Goal: Task Accomplishment & Management: Use online tool/utility

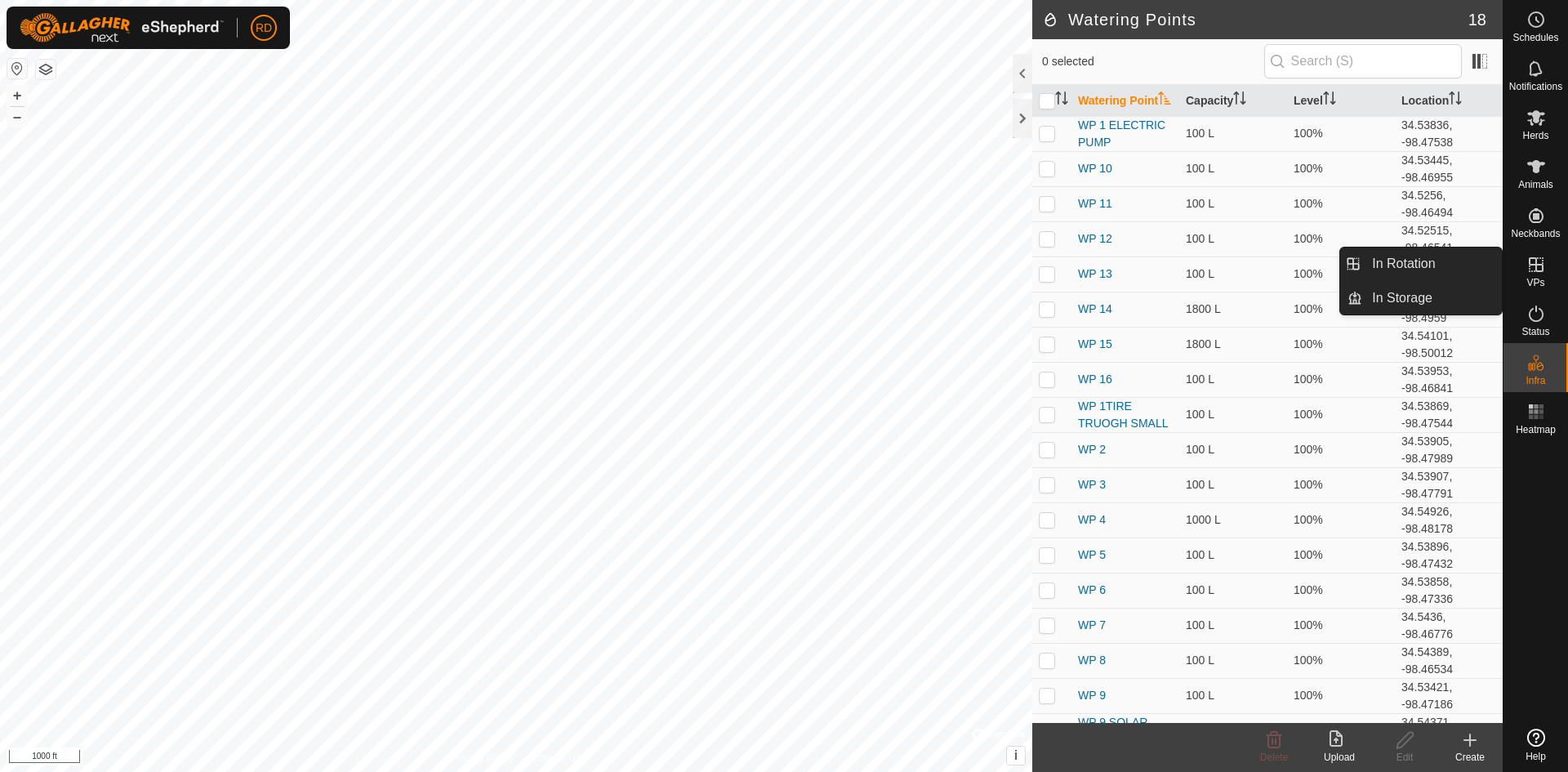
click at [1541, 268] on icon at bounding box center [1536, 265] width 20 height 20
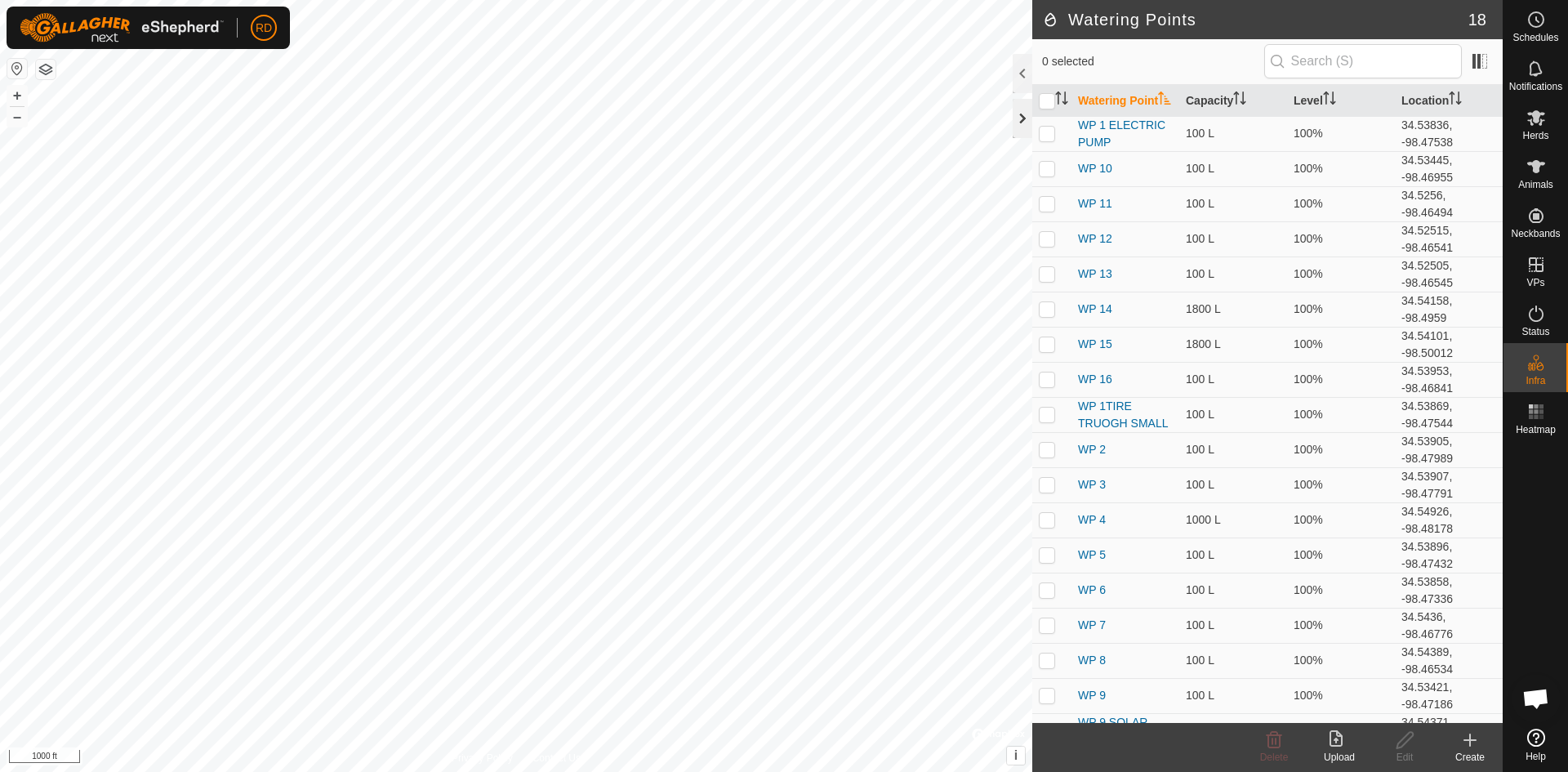
click at [1024, 118] on div at bounding box center [1022, 118] width 20 height 39
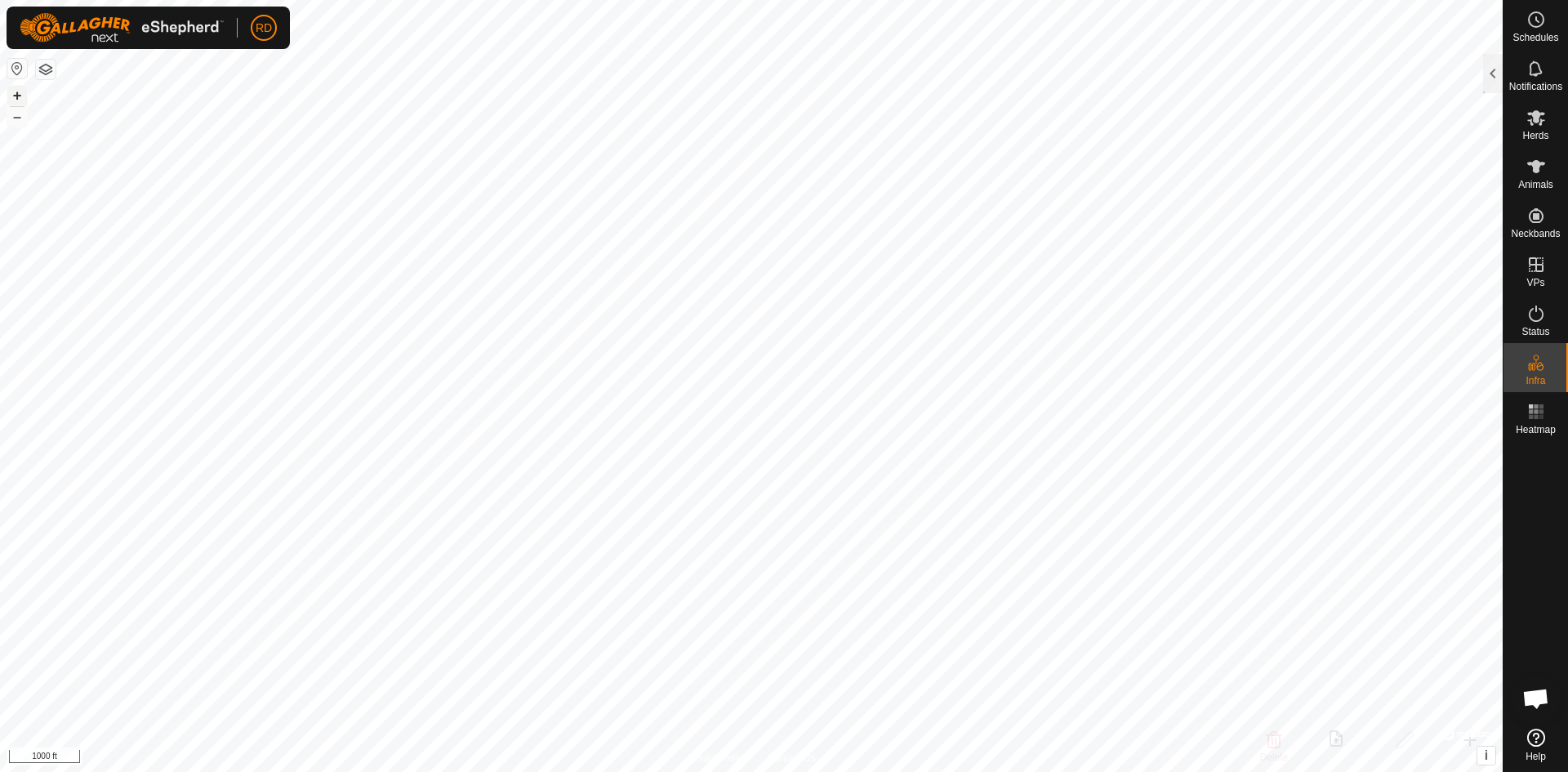
click at [17, 86] on button "+" at bounding box center [17, 96] width 20 height 20
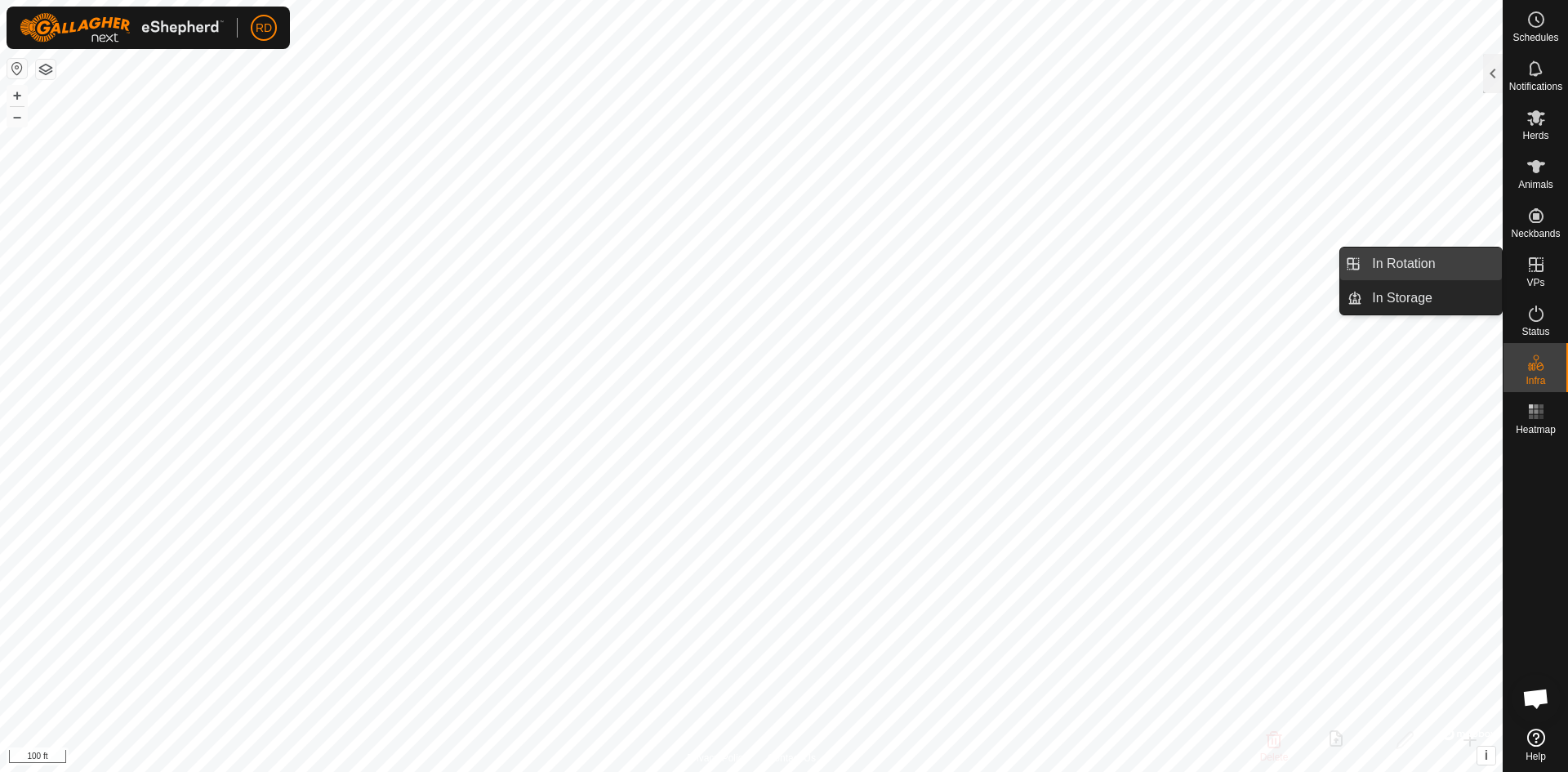
click at [1429, 261] on link "In Rotation" at bounding box center [1431, 264] width 139 height 33
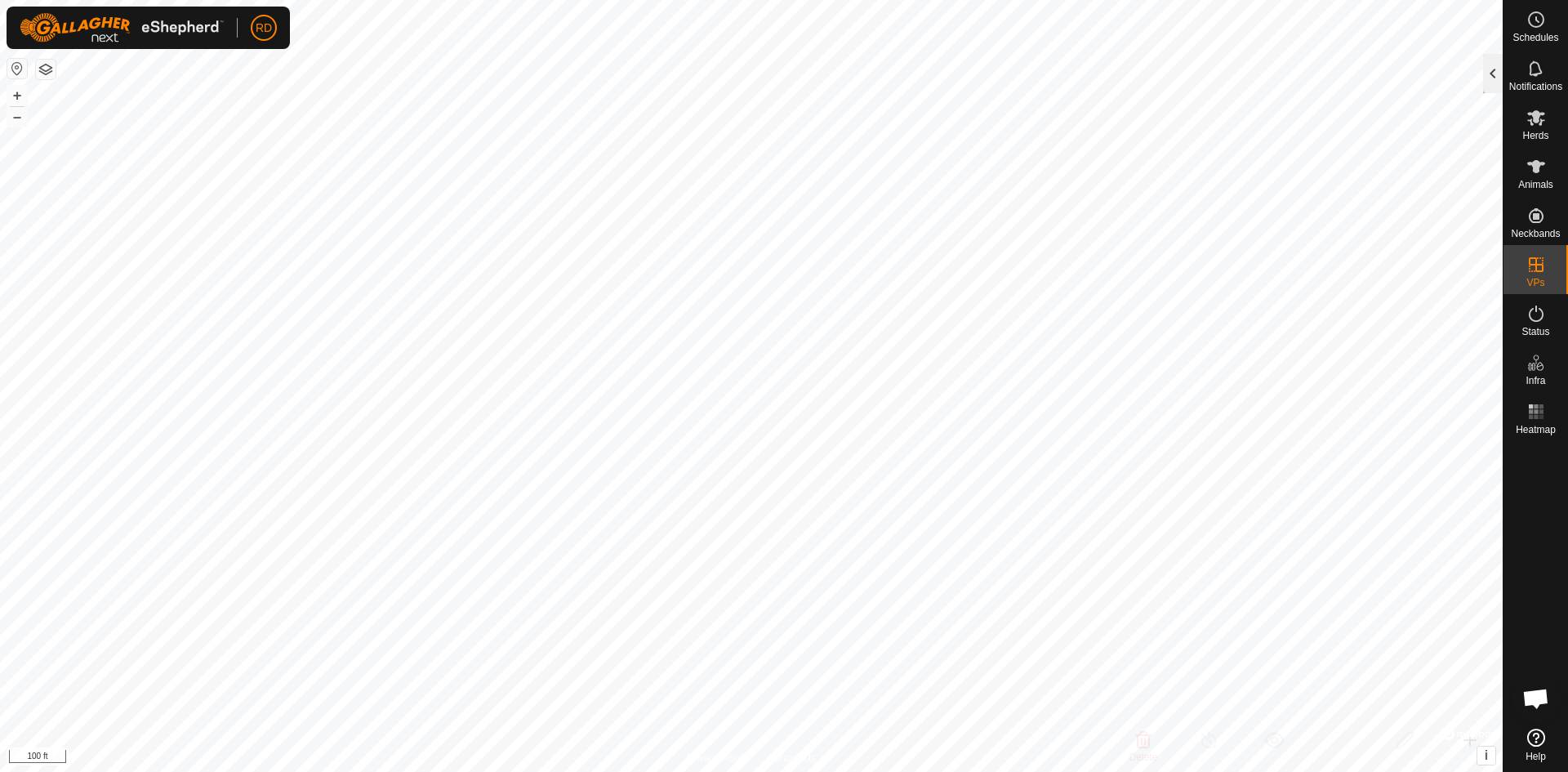
click at [1495, 80] on div at bounding box center [1492, 73] width 20 height 39
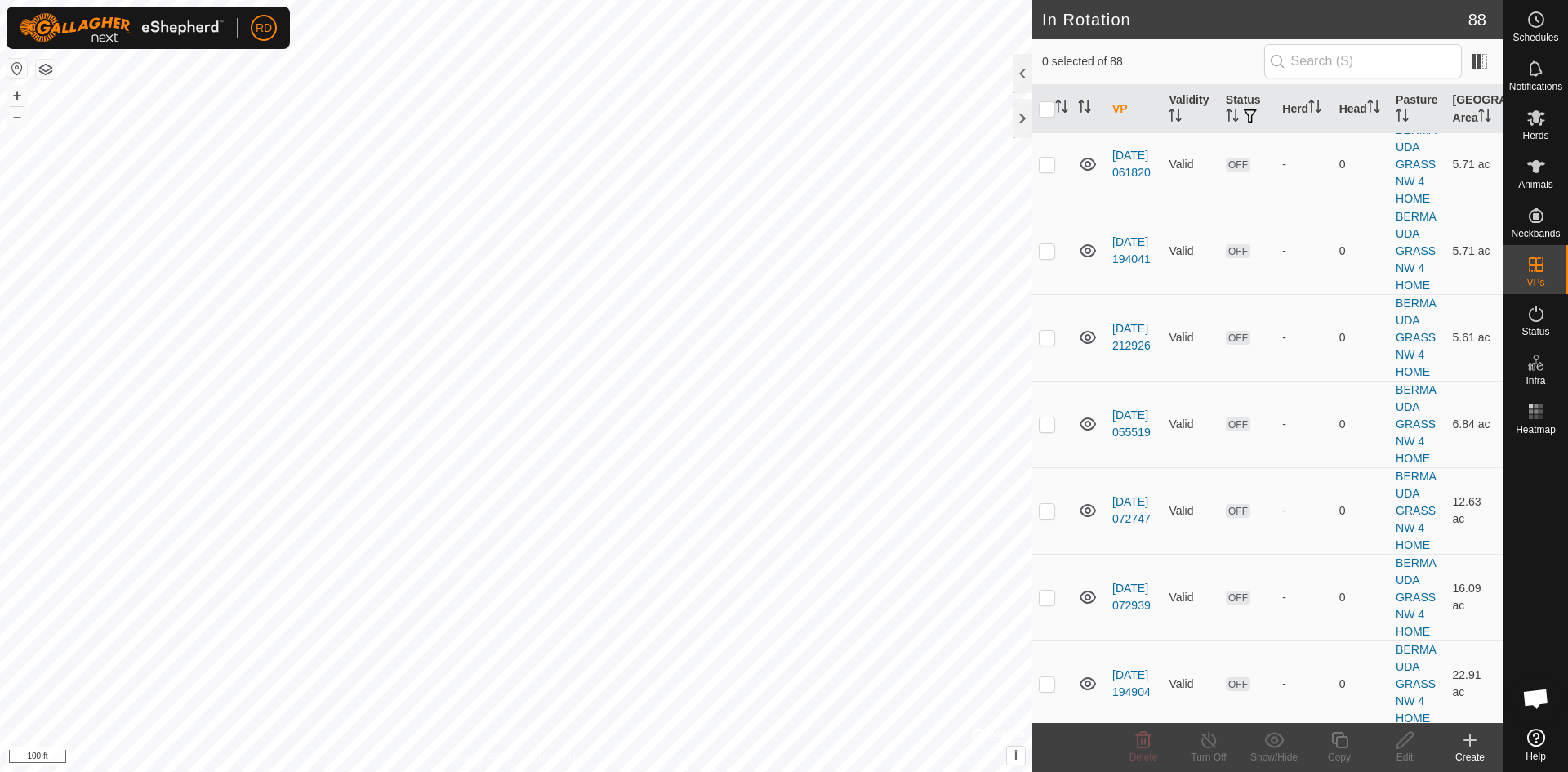
scroll to position [3470, 0]
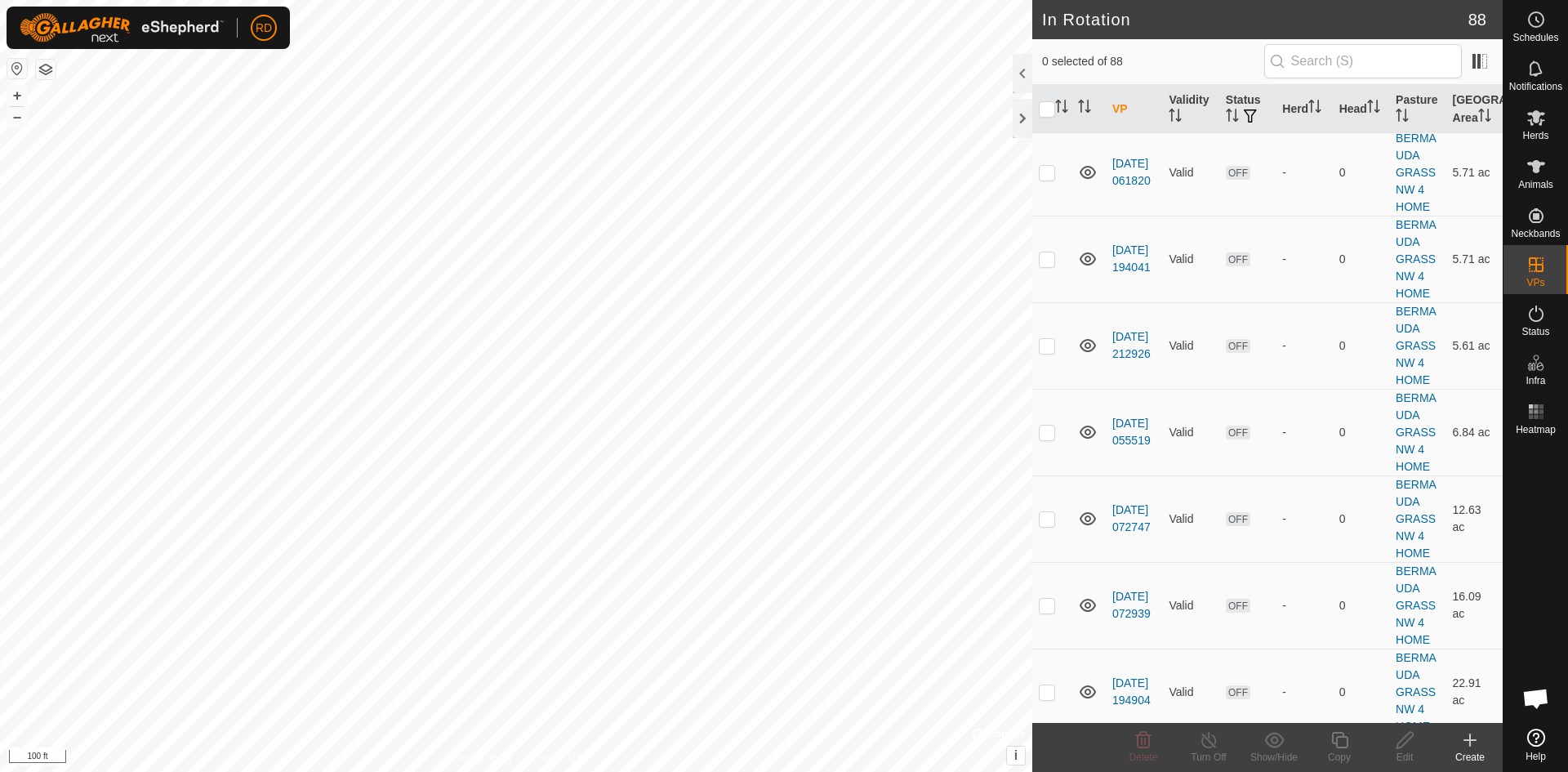
checkbox input "true"
click at [1541, 126] on icon at bounding box center [1536, 117] width 20 height 20
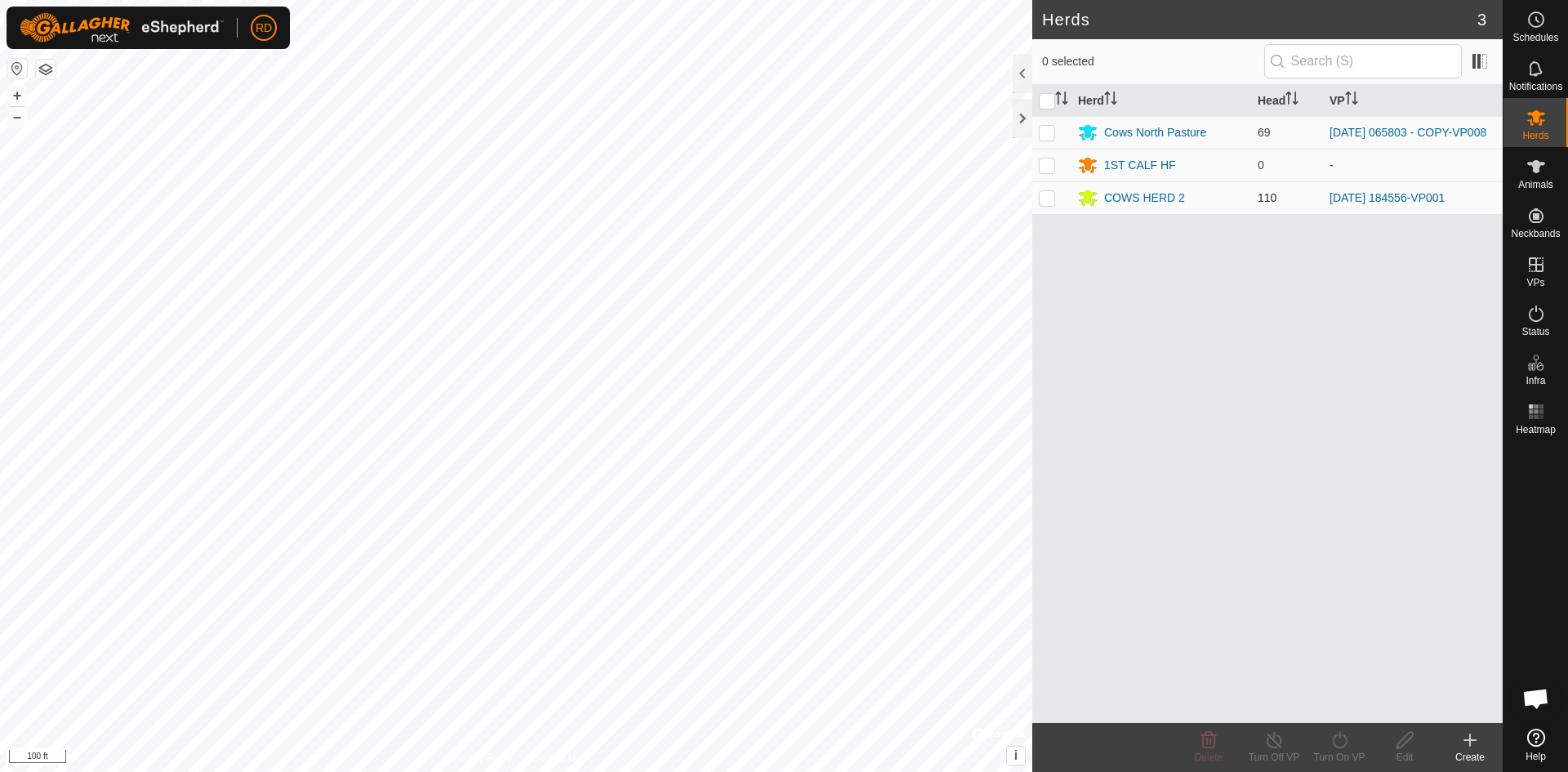
click at [1042, 202] on p-checkbox at bounding box center [1047, 198] width 17 height 13
click at [1051, 204] on p-checkbox at bounding box center [1047, 198] width 17 height 13
checkbox input "false"
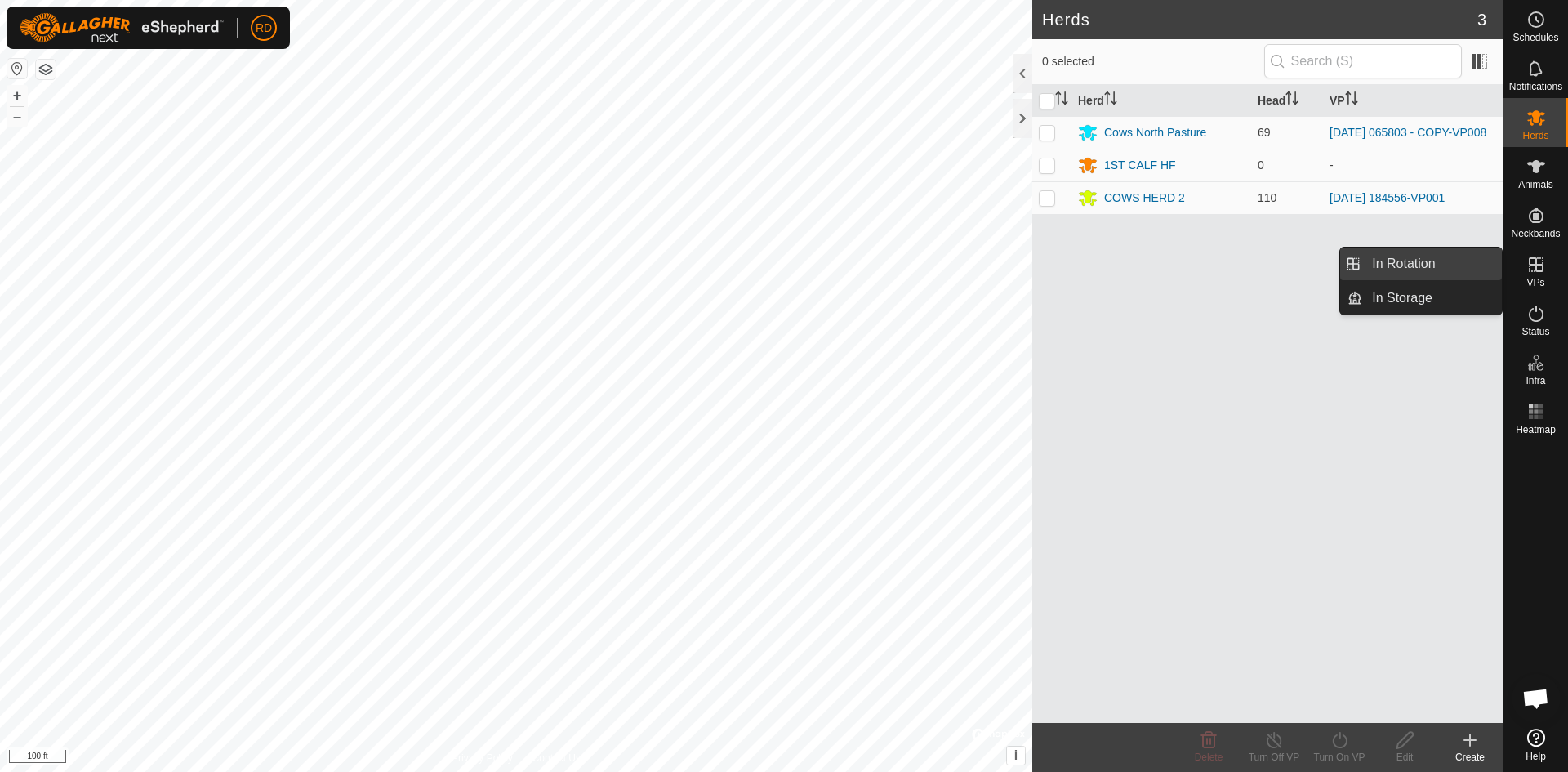
click at [1416, 269] on link "In Rotation" at bounding box center [1431, 264] width 139 height 33
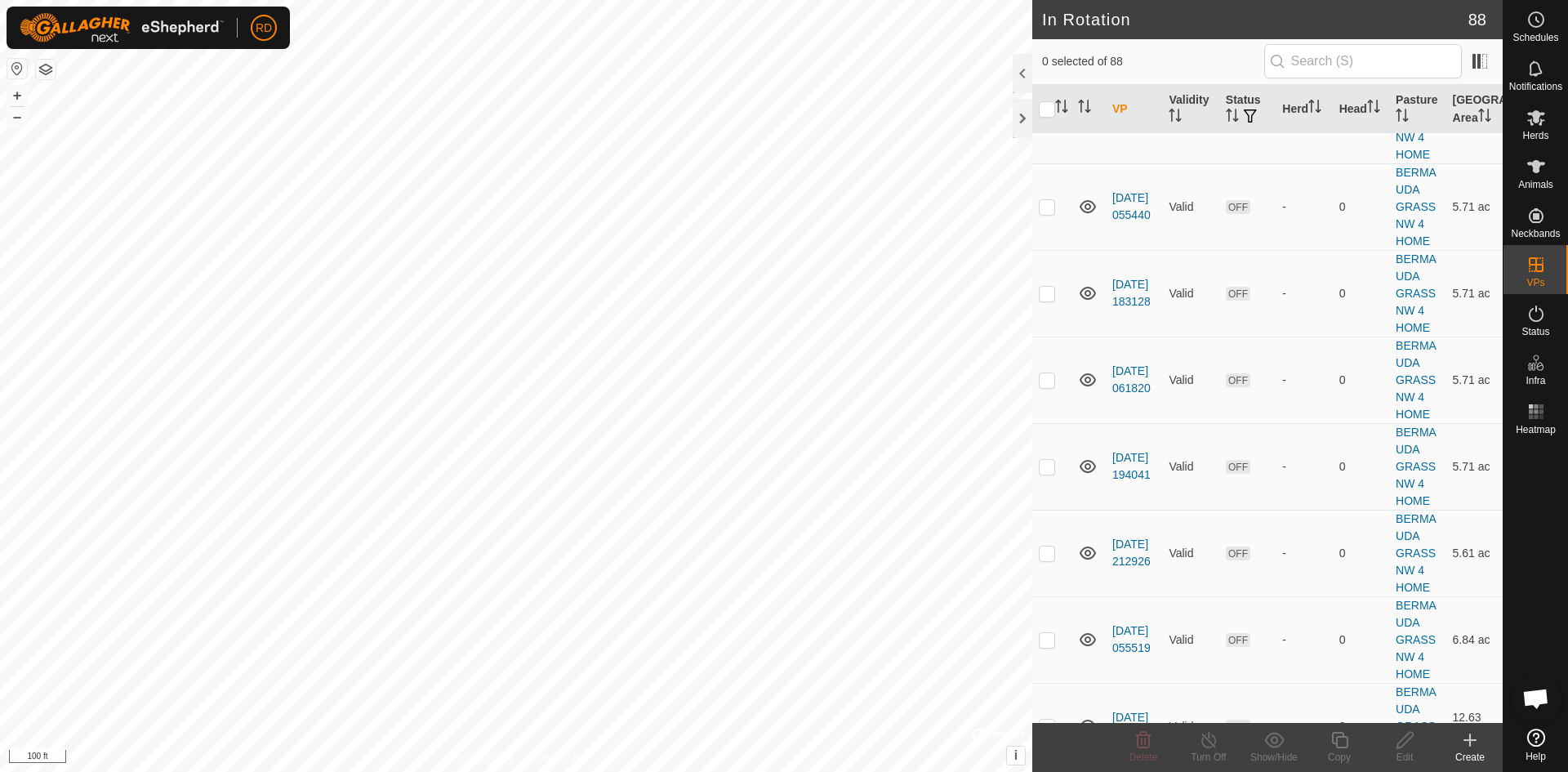
scroll to position [3279, 0]
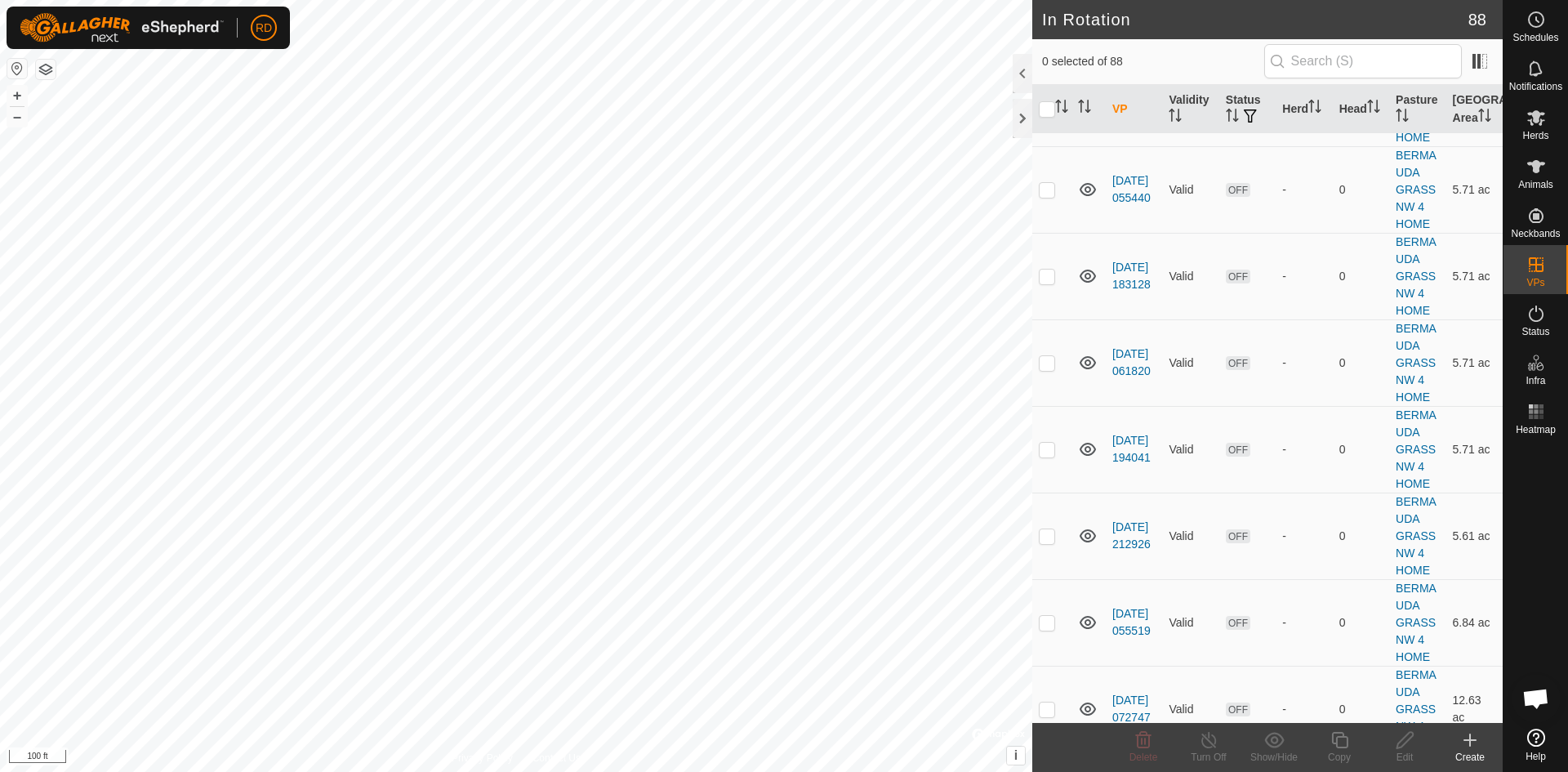
checkbox input "false"
drag, startPoint x: 1490, startPoint y: 427, endPoint x: 1493, endPoint y: 437, distance: 10.4
click at [1493, 439] on div "VP Validity Status Herd Head Pasture Grazing Area VPs with NO Pasture [DATE] 09…" at bounding box center [1267, 404] width 471 height 638
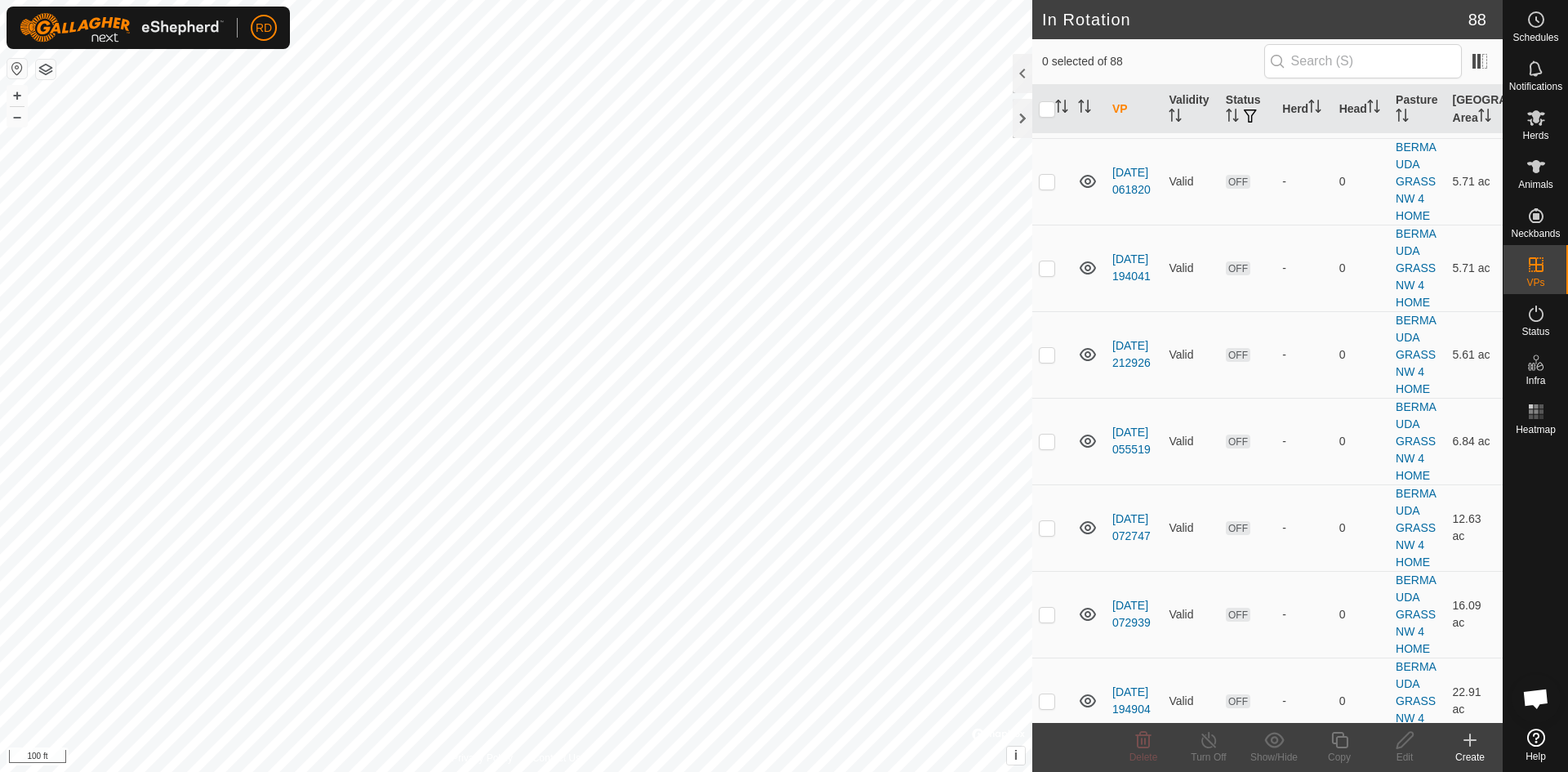
scroll to position [3504, 0]
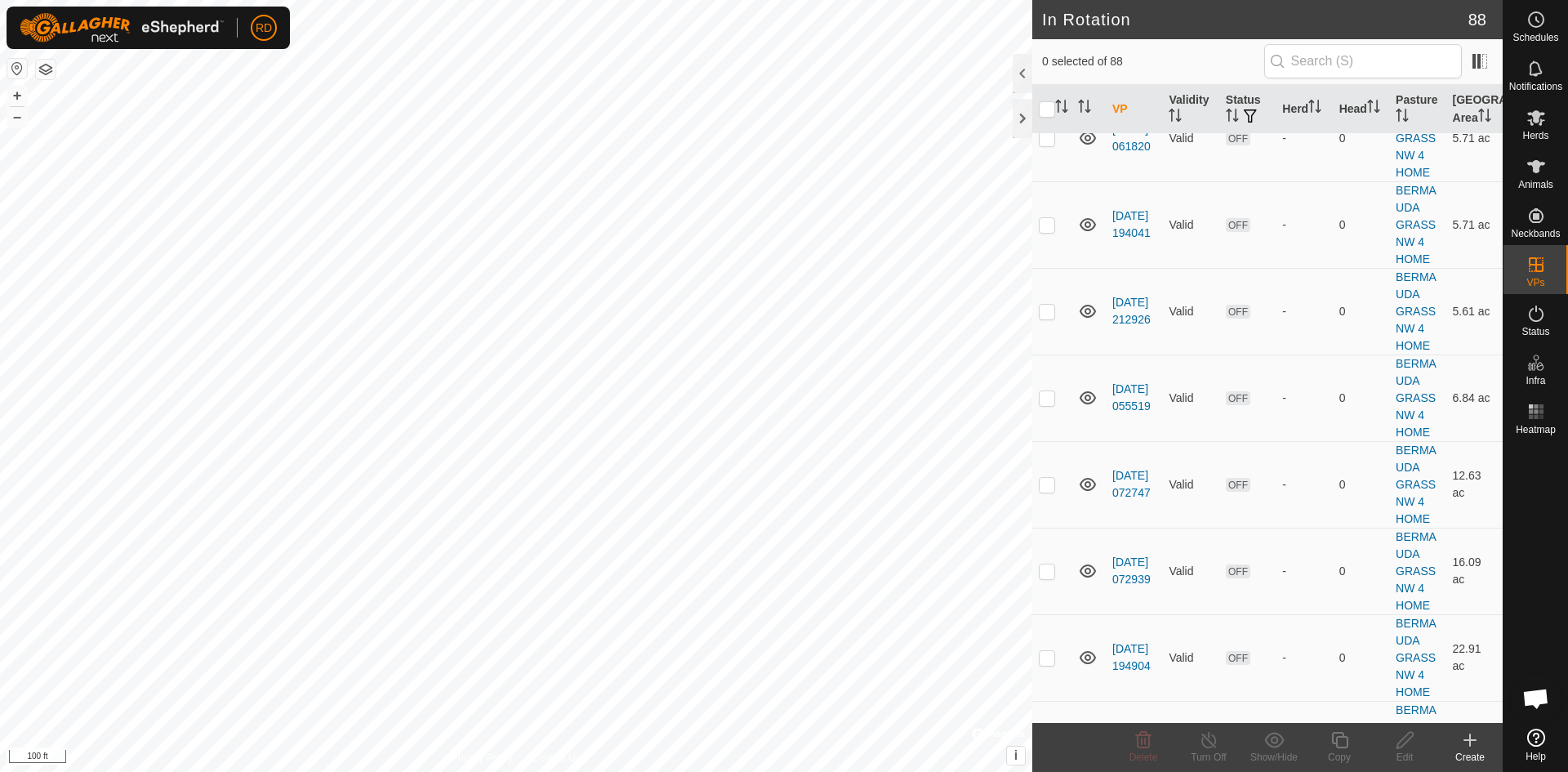
checkbox input "true"
click at [1532, 125] on icon at bounding box center [1536, 118] width 18 height 16
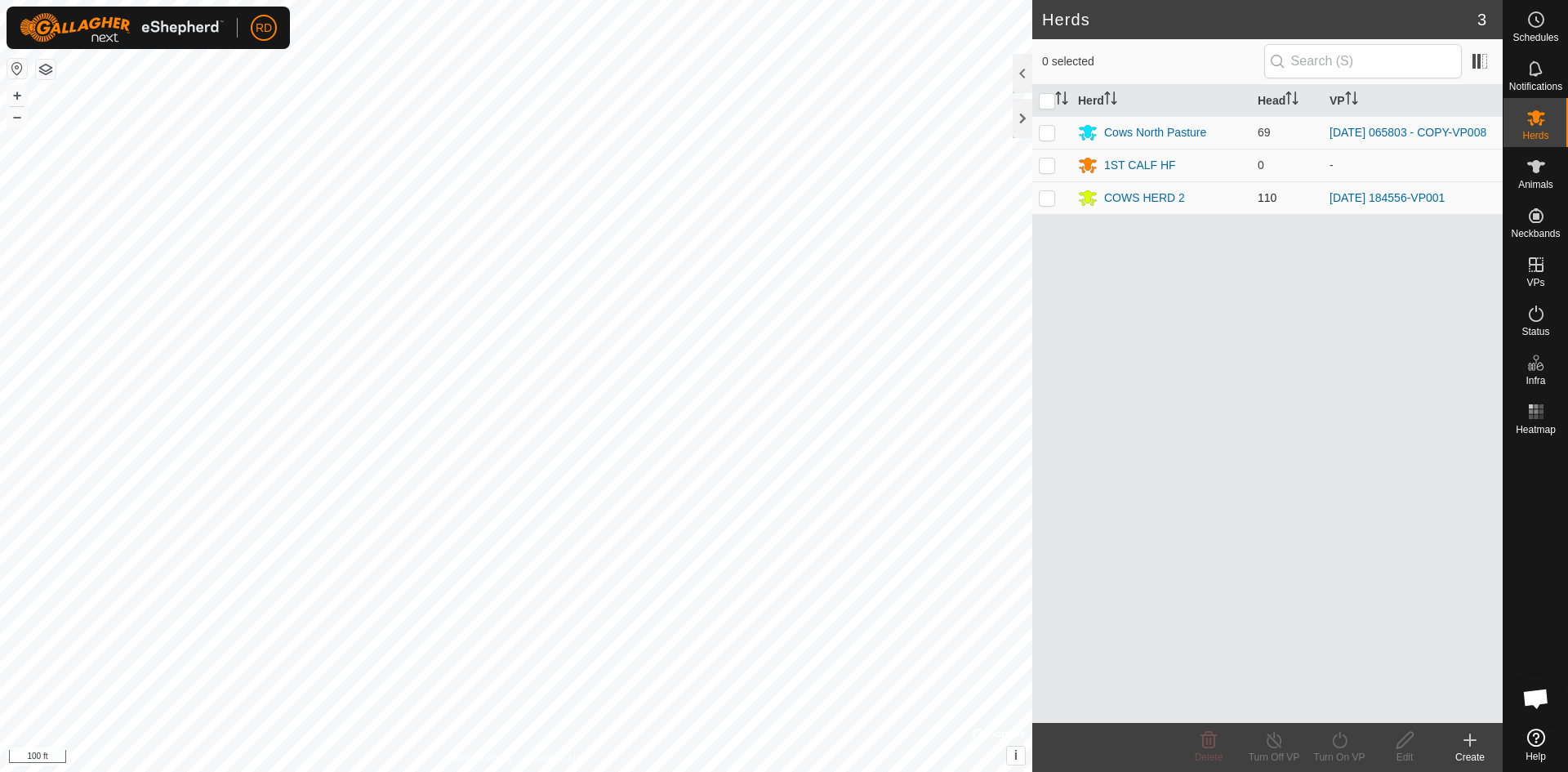
click at [1050, 202] on p-checkbox at bounding box center [1047, 198] width 17 height 13
click at [1040, 202] on p-checkbox at bounding box center [1047, 198] width 17 height 13
click at [1047, 205] on p-checkbox at bounding box center [1047, 198] width 17 height 13
checkbox input "true"
click at [1341, 749] on icon at bounding box center [1339, 740] width 20 height 20
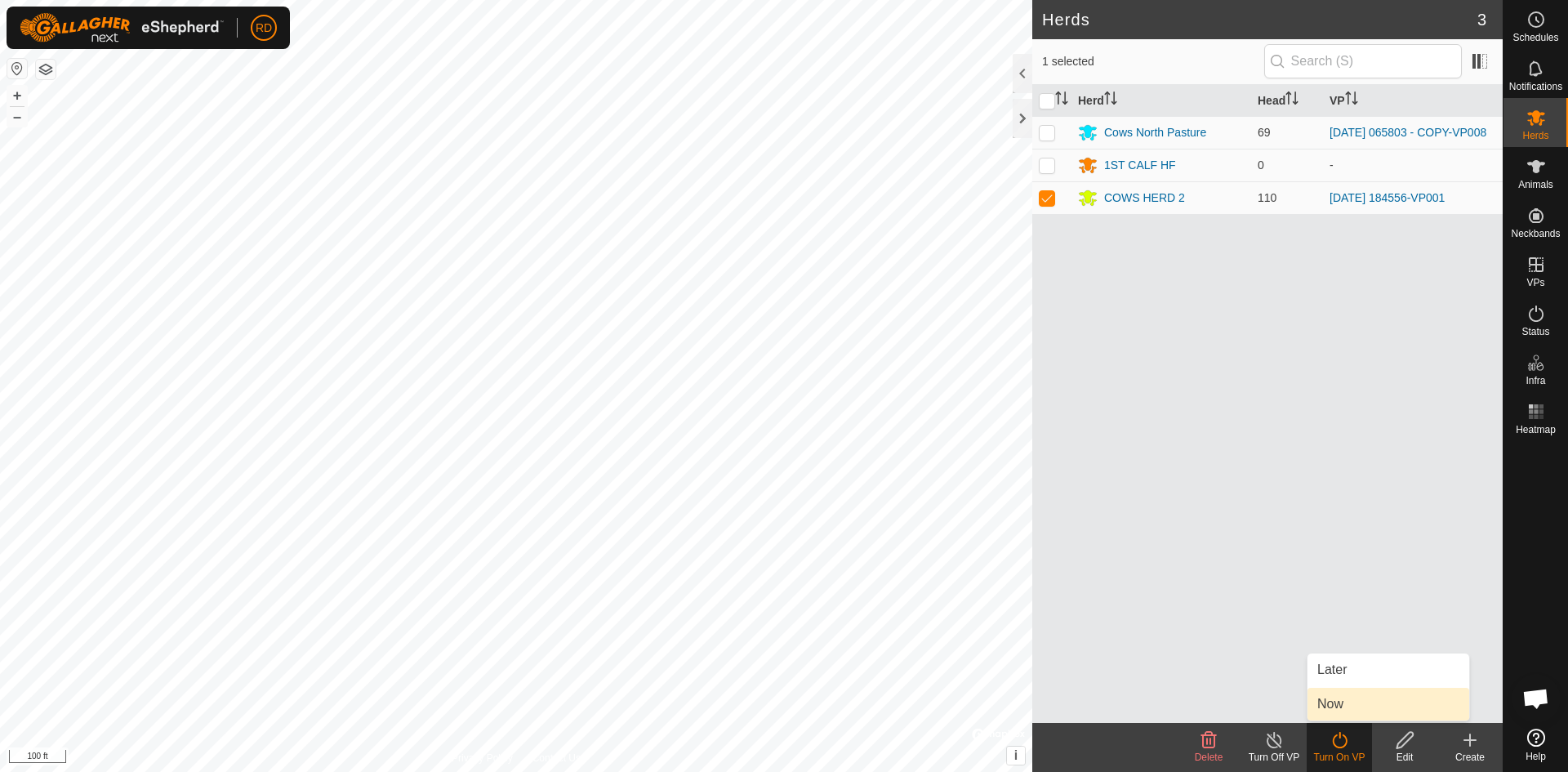
click at [1345, 706] on link "Now" at bounding box center [1389, 704] width 162 height 33
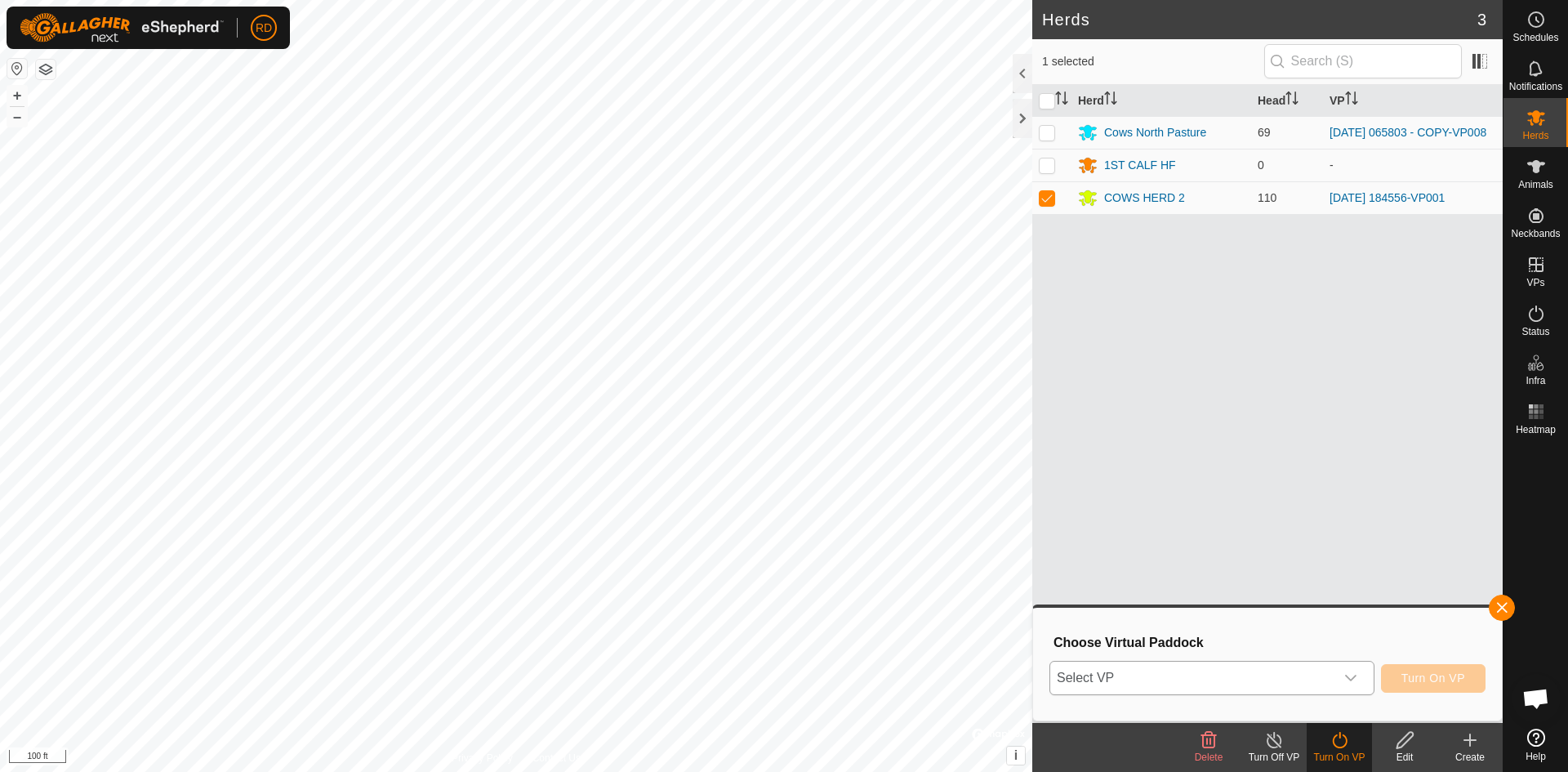
click at [1354, 677] on icon "dropdown trigger" at bounding box center [1350, 678] width 11 height 7
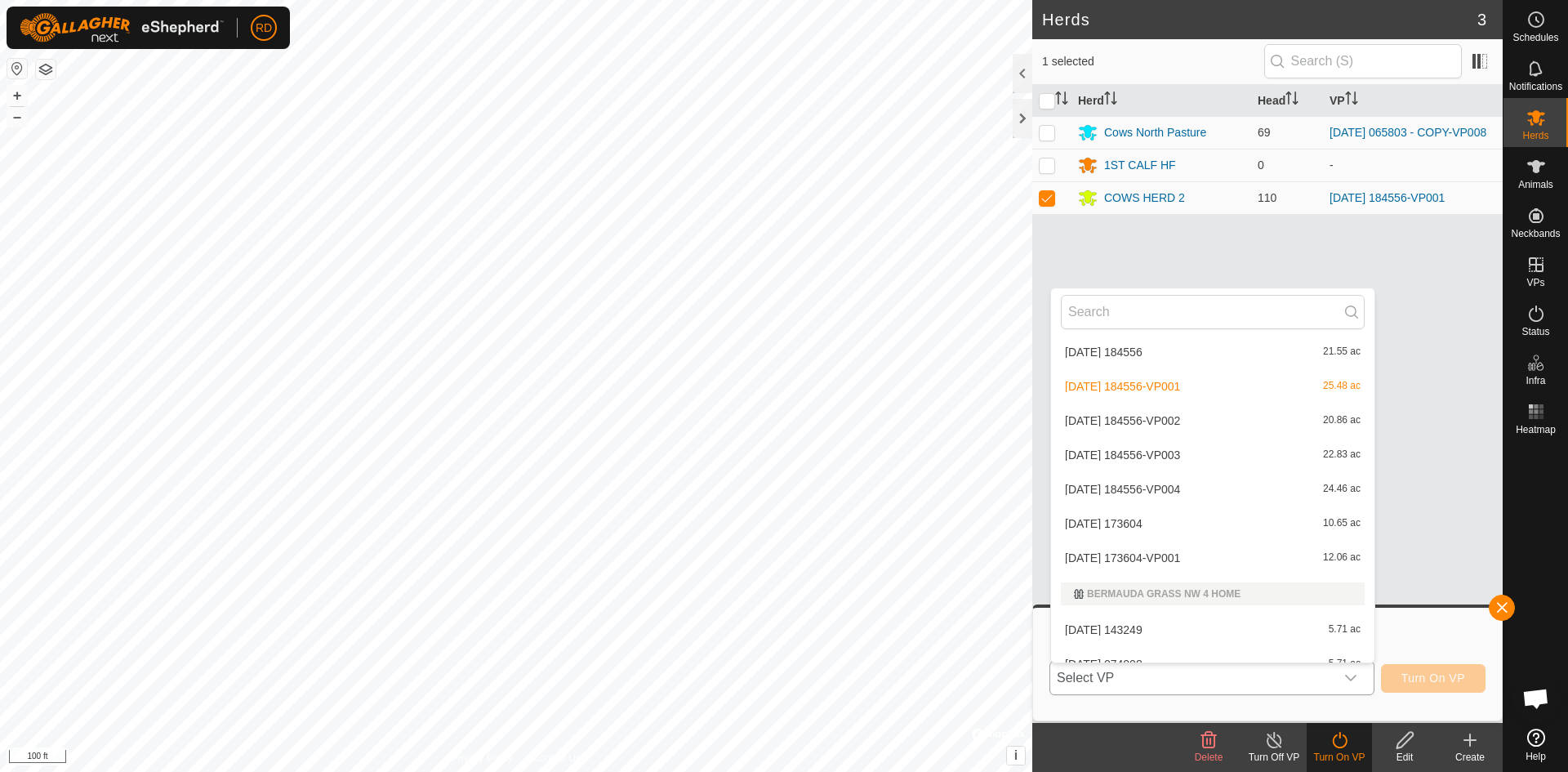
scroll to position [1813, 0]
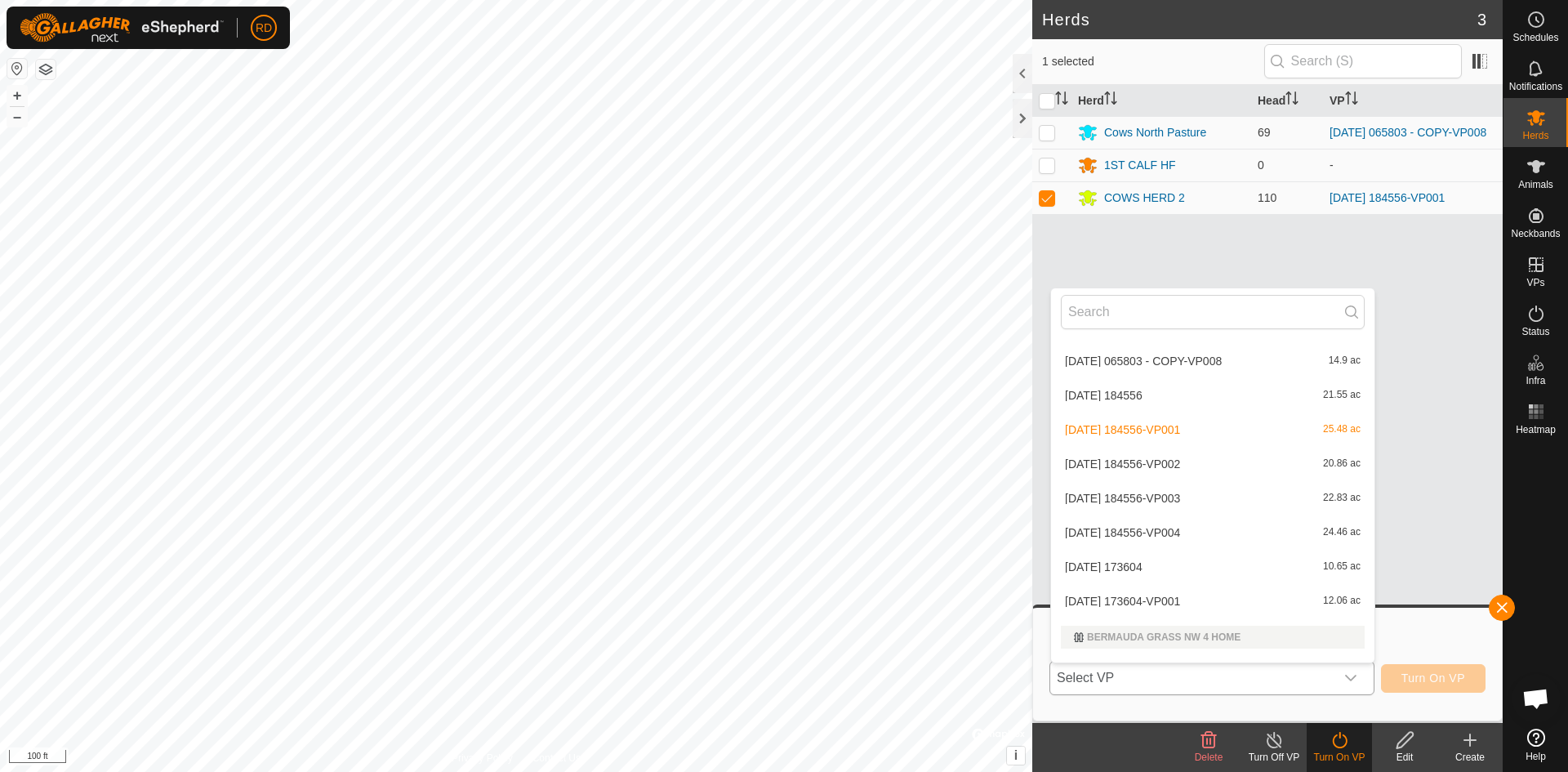
click at [1146, 598] on li "[DATE] 173604-VP001 12.06 ac" at bounding box center [1213, 601] width 324 height 33
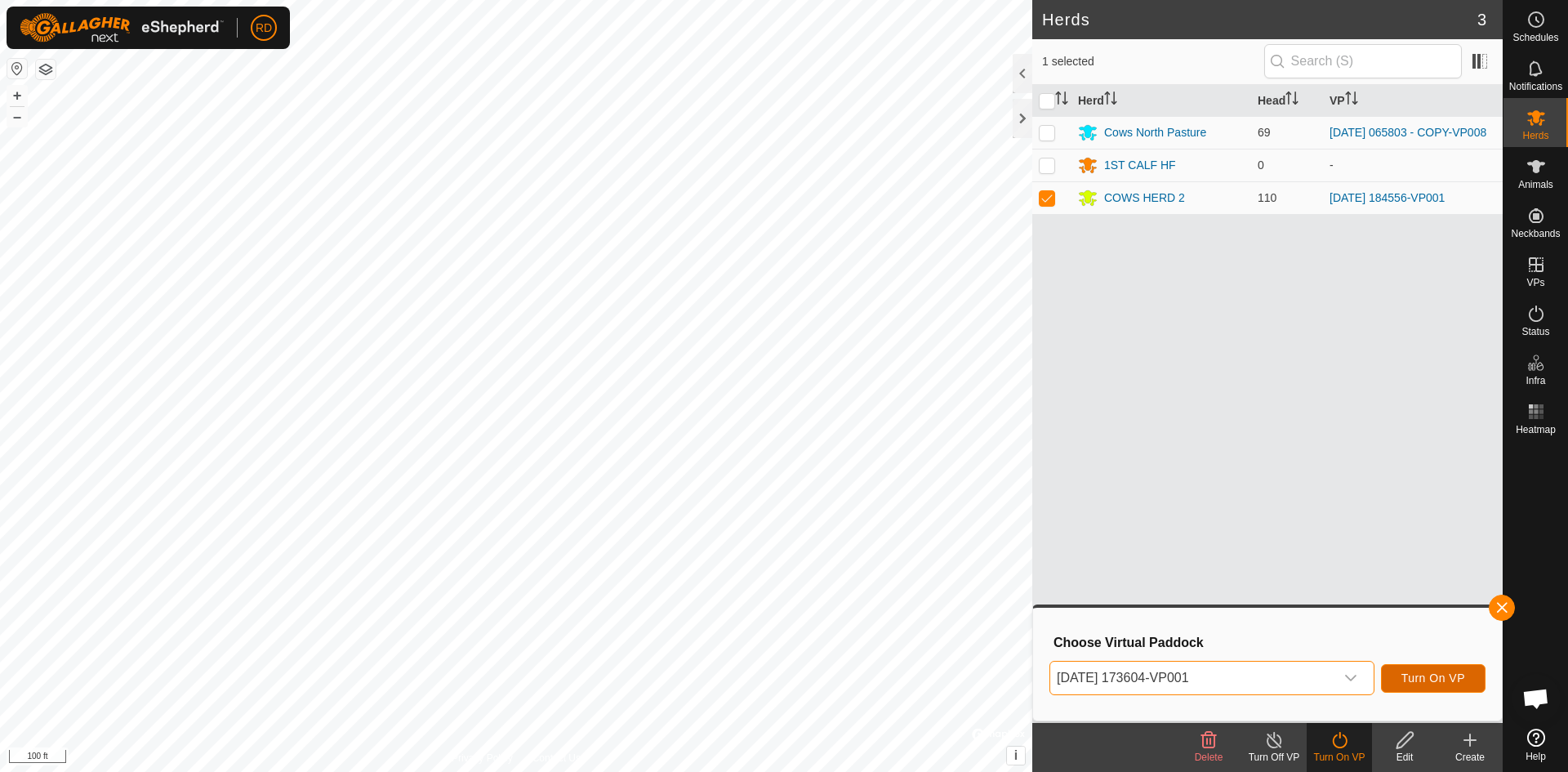
click at [1430, 679] on span "Turn On VP" at bounding box center [1433, 677] width 64 height 13
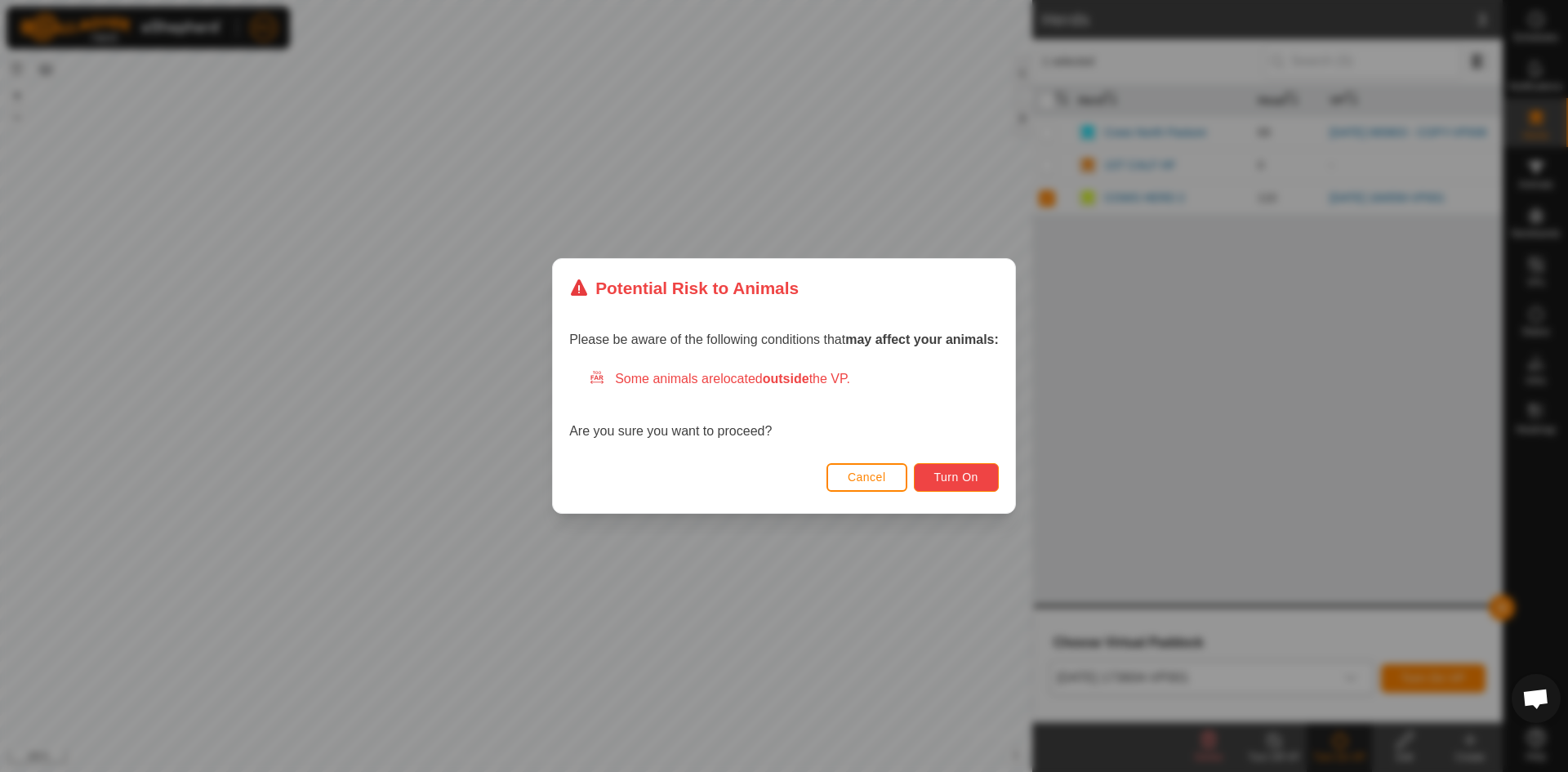
click at [948, 471] on span "Turn On" at bounding box center [956, 477] width 44 height 13
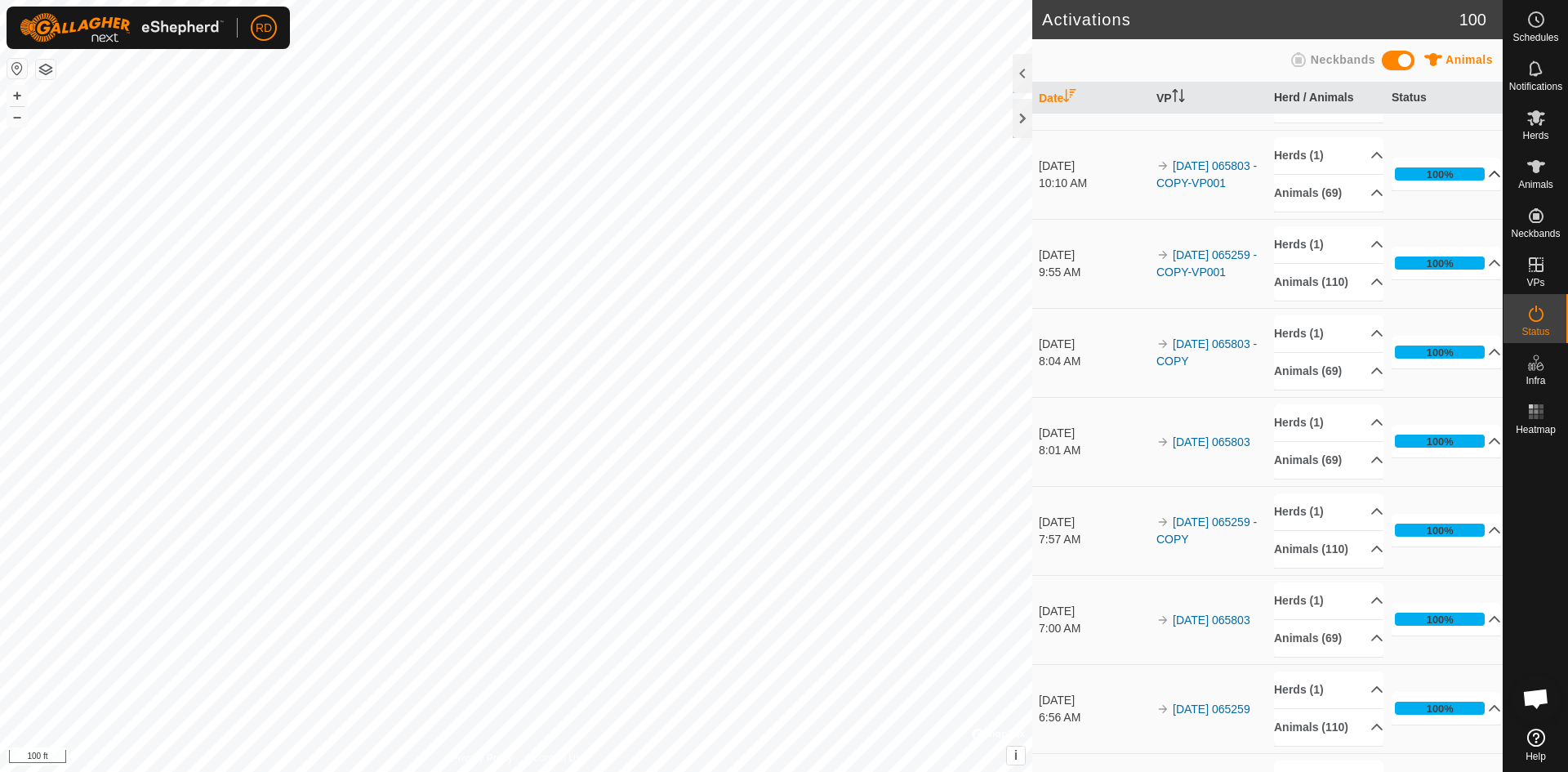
scroll to position [1623, 0]
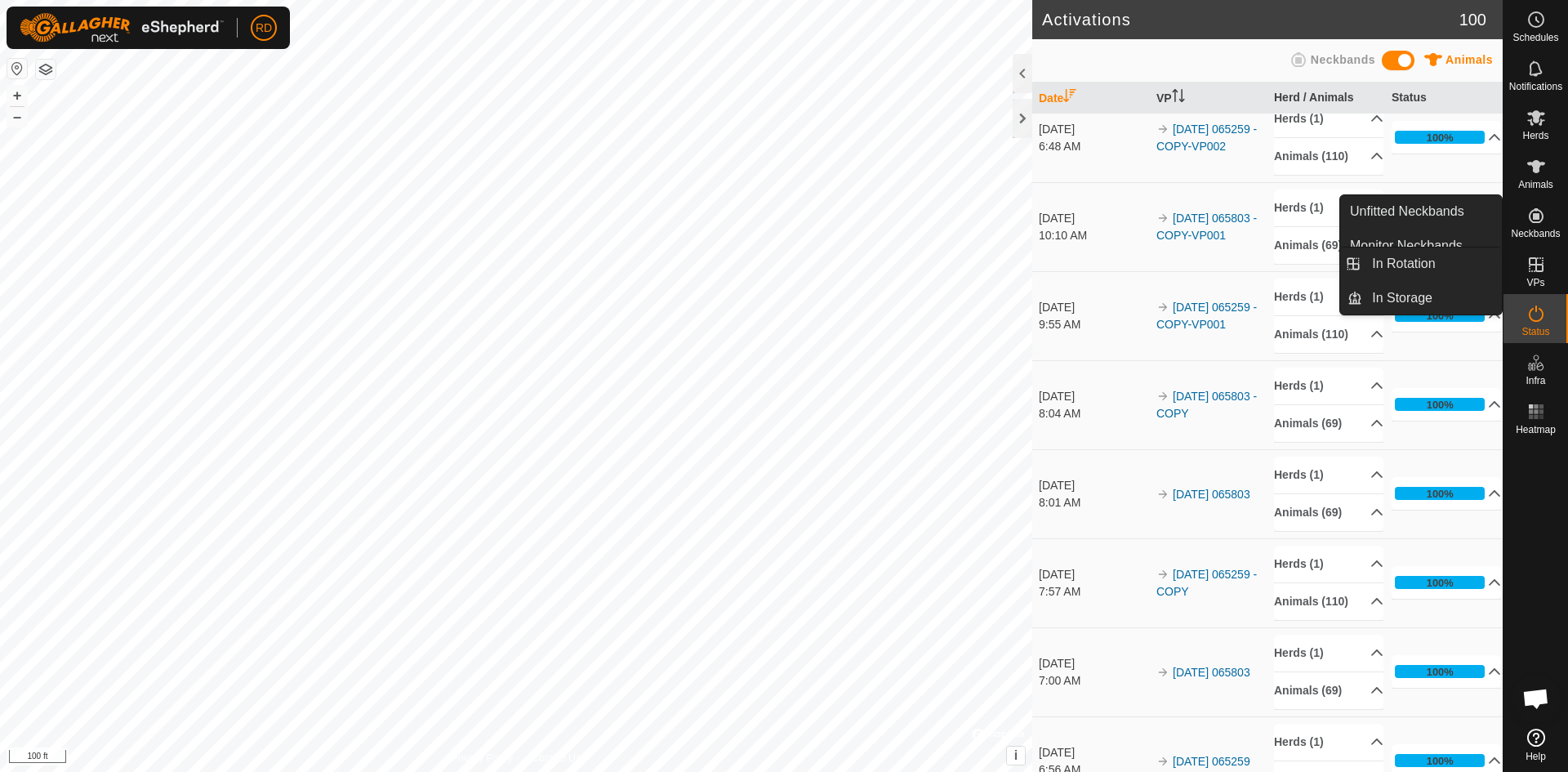
click at [1543, 272] on icon at bounding box center [1536, 265] width 15 height 15
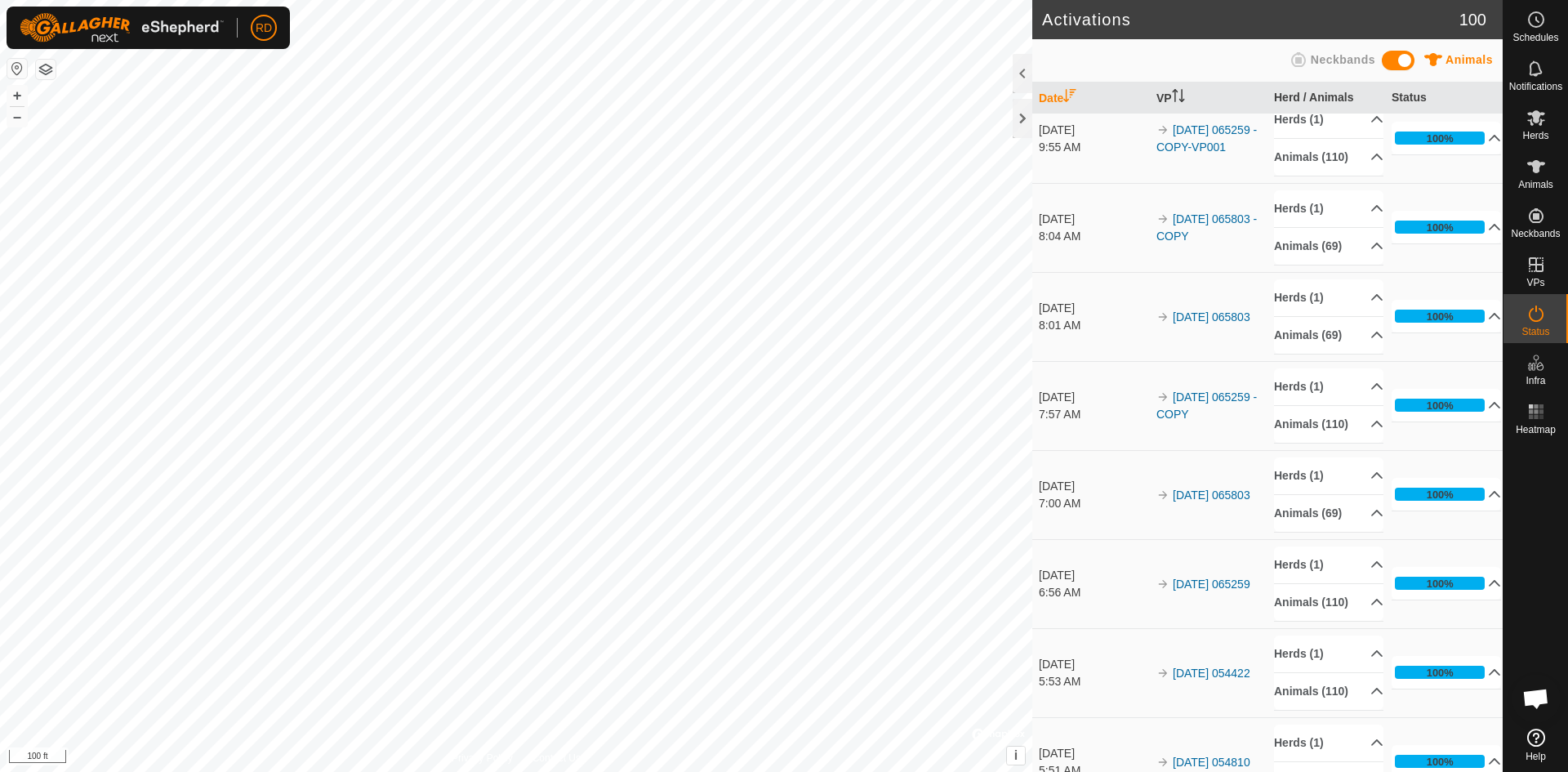
scroll to position [1873, 0]
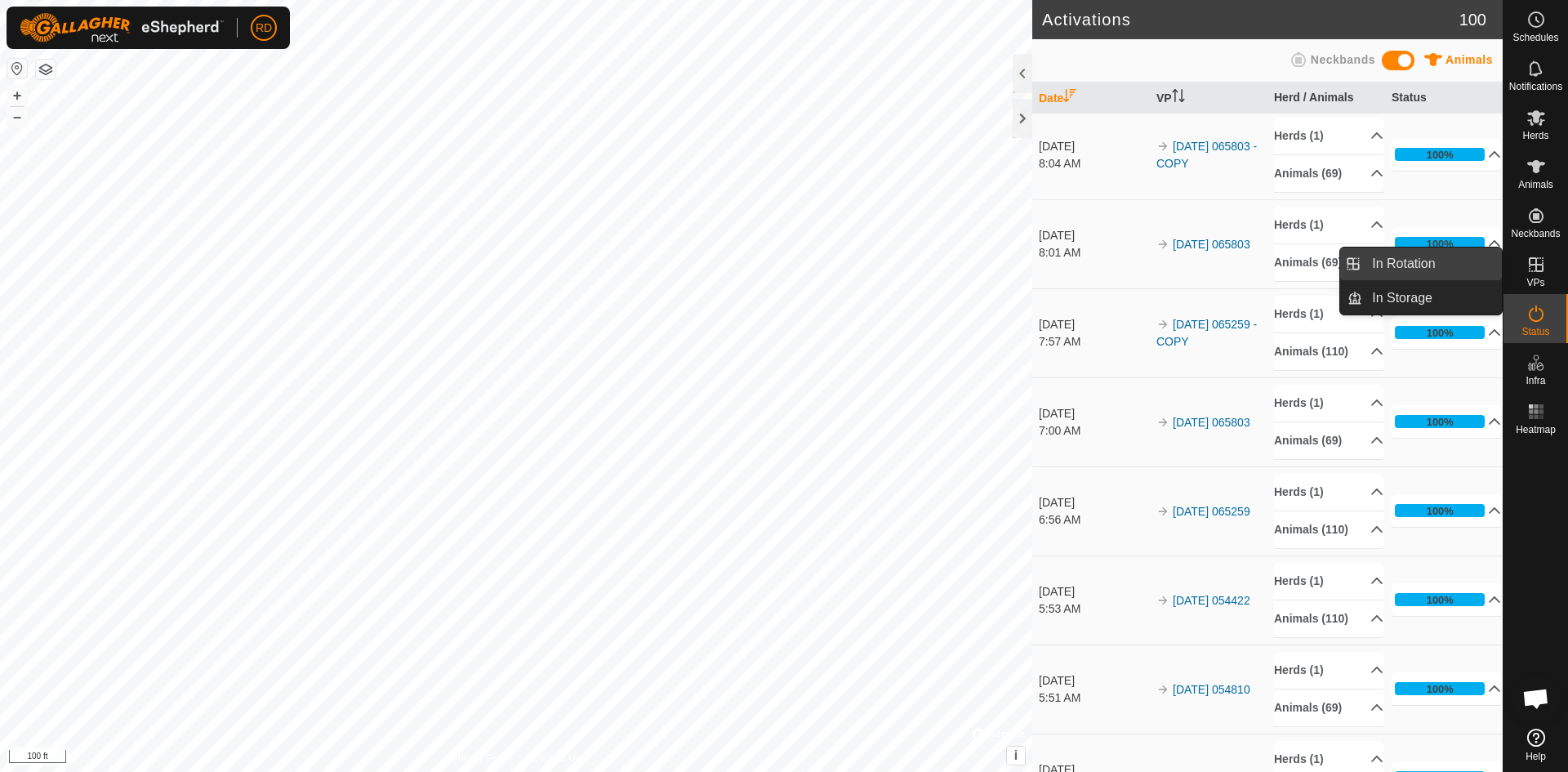
click at [1413, 259] on link "In Rotation" at bounding box center [1431, 264] width 139 height 33
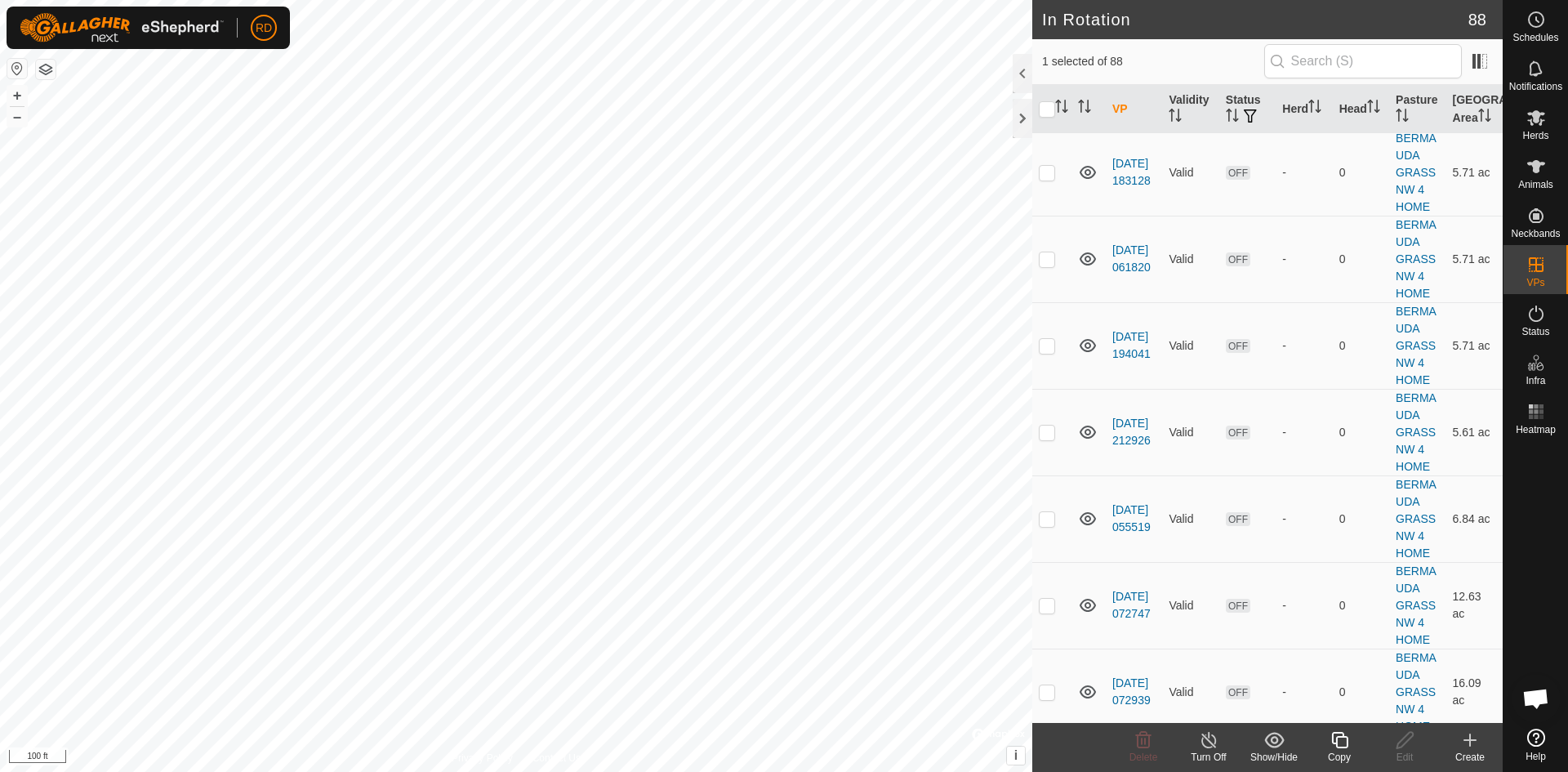
scroll to position [3470, 0]
checkbox input "false"
click at [922, 0] on html "RD My Account Settings Logout Schedules Notifications Herds Animals Neckbands V…" at bounding box center [784, 386] width 1568 height 772
click at [14, 113] on button "–" at bounding box center [17, 117] width 20 height 20
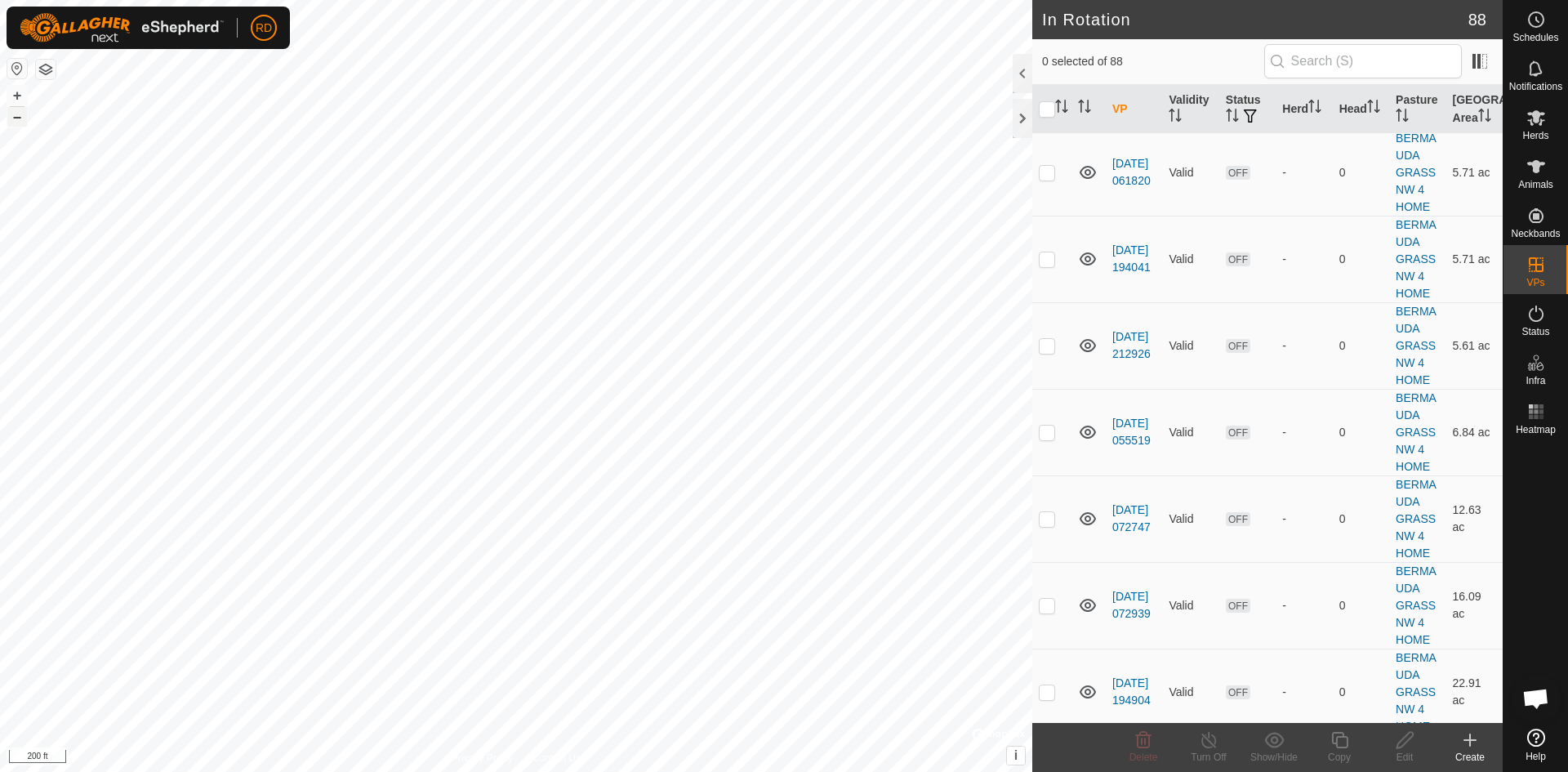
click at [13, 113] on button "–" at bounding box center [17, 117] width 20 height 20
click at [1099, 422] on div "In Rotation 88 0 selected of 88 VP Validity Status Herd Head Pasture Grazing Ar…" at bounding box center [751, 386] width 1503 height 772
click at [17, 88] on button "+" at bounding box center [17, 96] width 20 height 20
click at [17, 89] on button "+" at bounding box center [17, 96] width 20 height 20
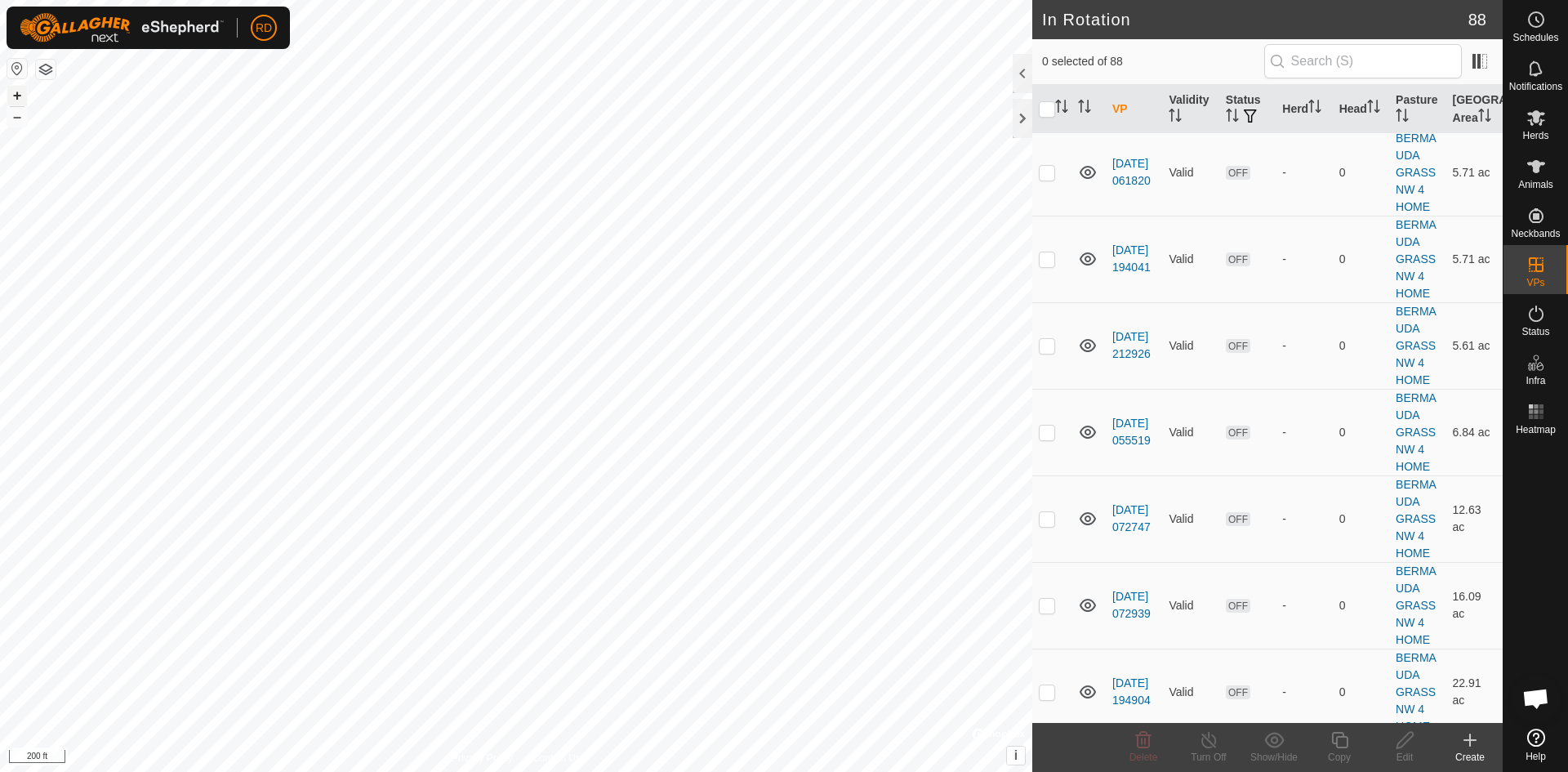
click at [15, 91] on button "+" at bounding box center [17, 96] width 20 height 20
click at [14, 91] on button "+" at bounding box center [17, 96] width 20 height 20
